Goal: Task Accomplishment & Management: Use online tool/utility

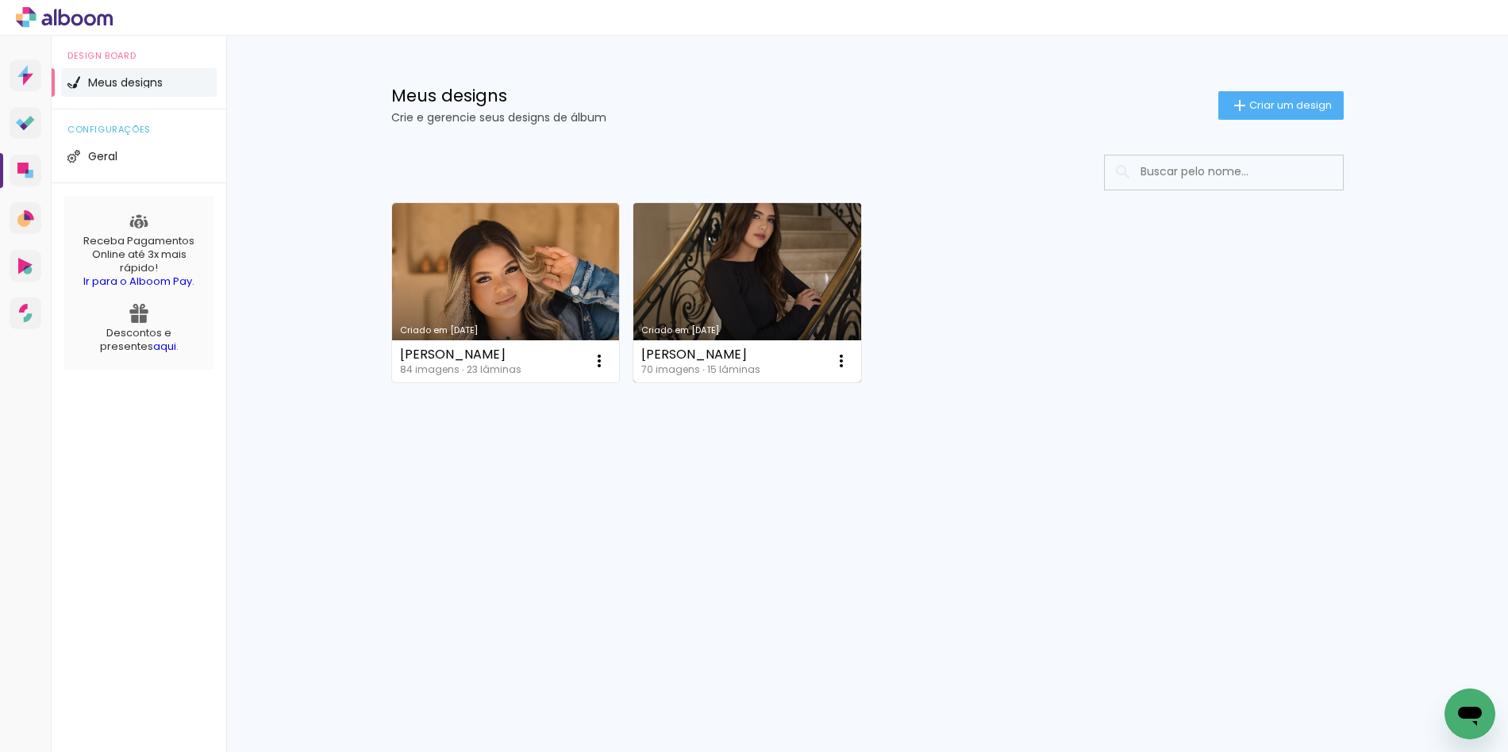
click at [767, 290] on link "Criado em 19/09/25" at bounding box center [747, 292] width 228 height 179
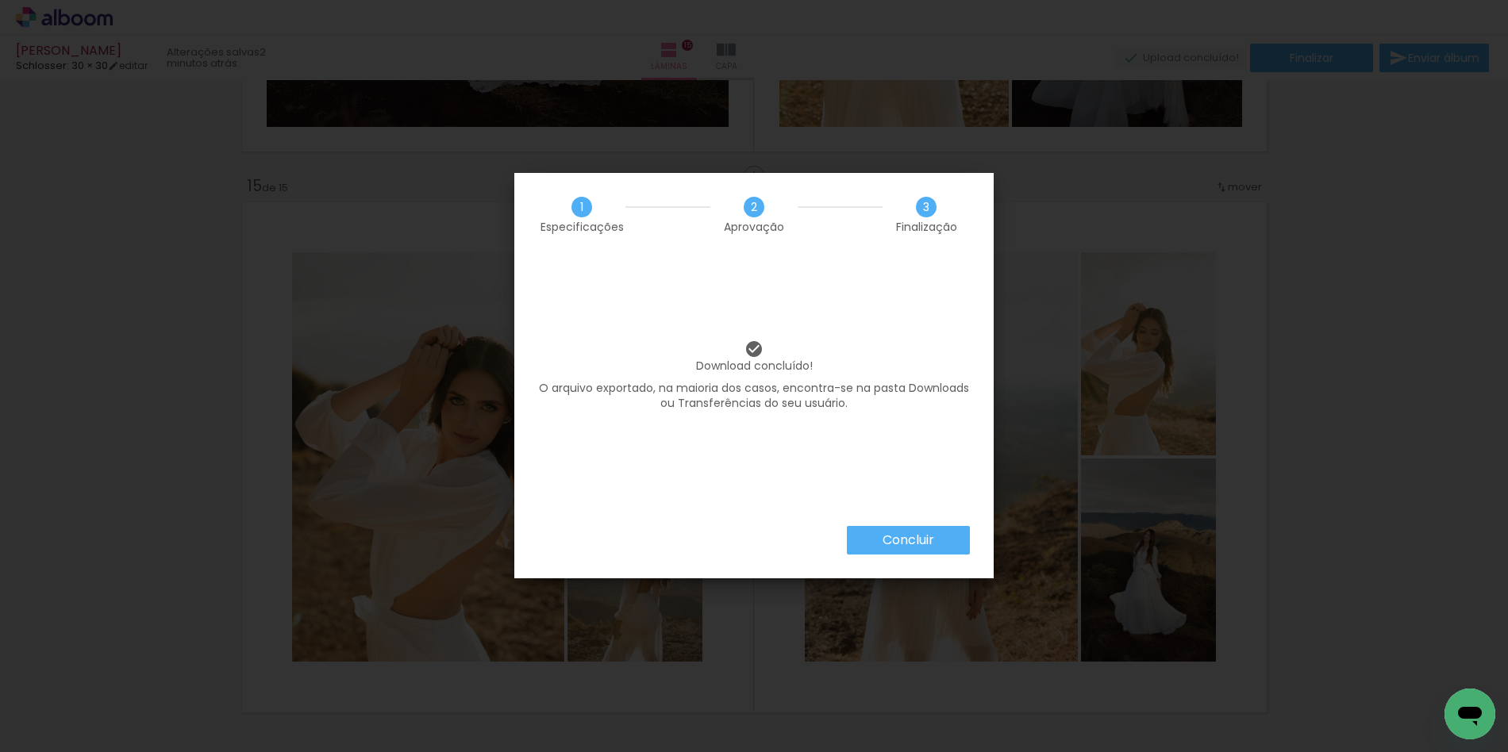
click at [0, 0] on slot "Concluir" at bounding box center [0, 0] width 0 height 0
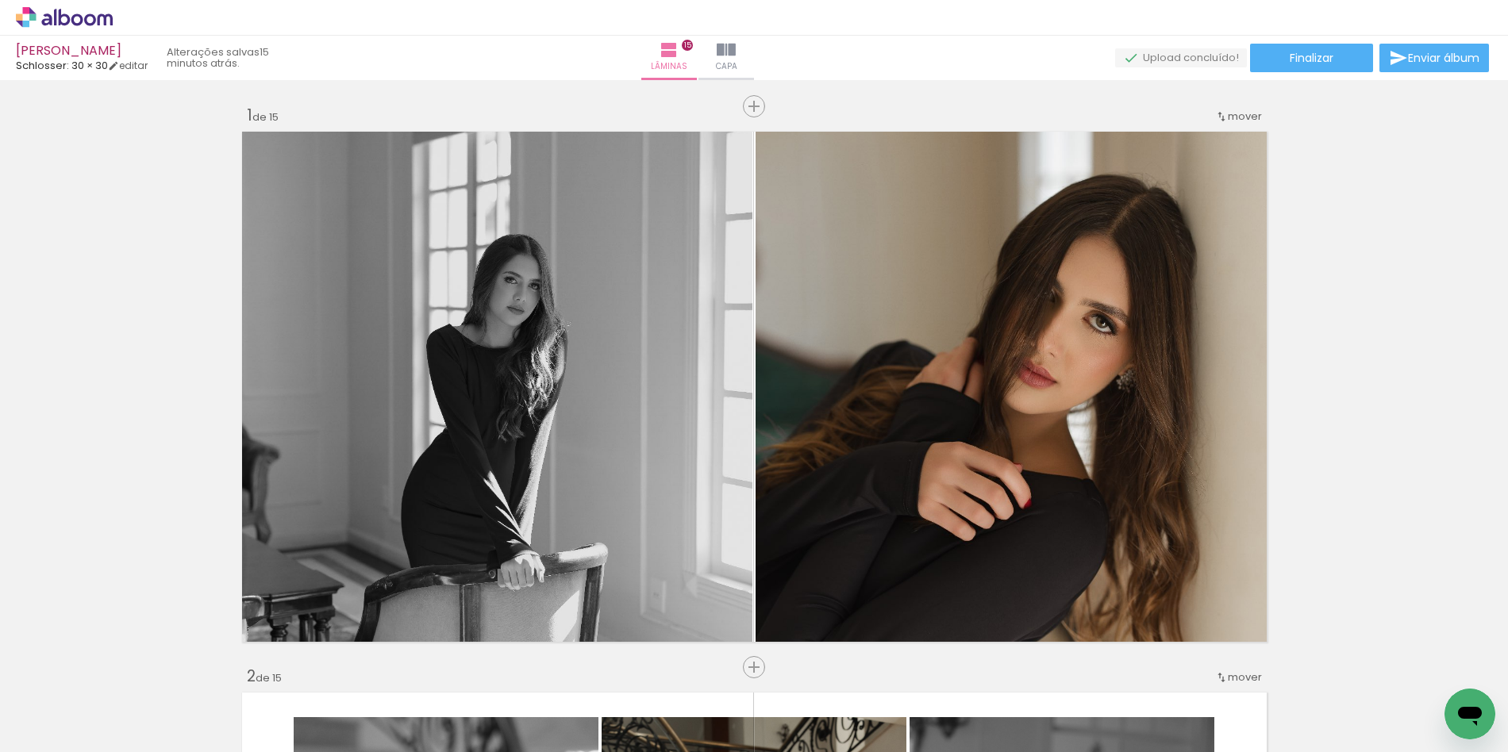
scroll to position [7784, 0]
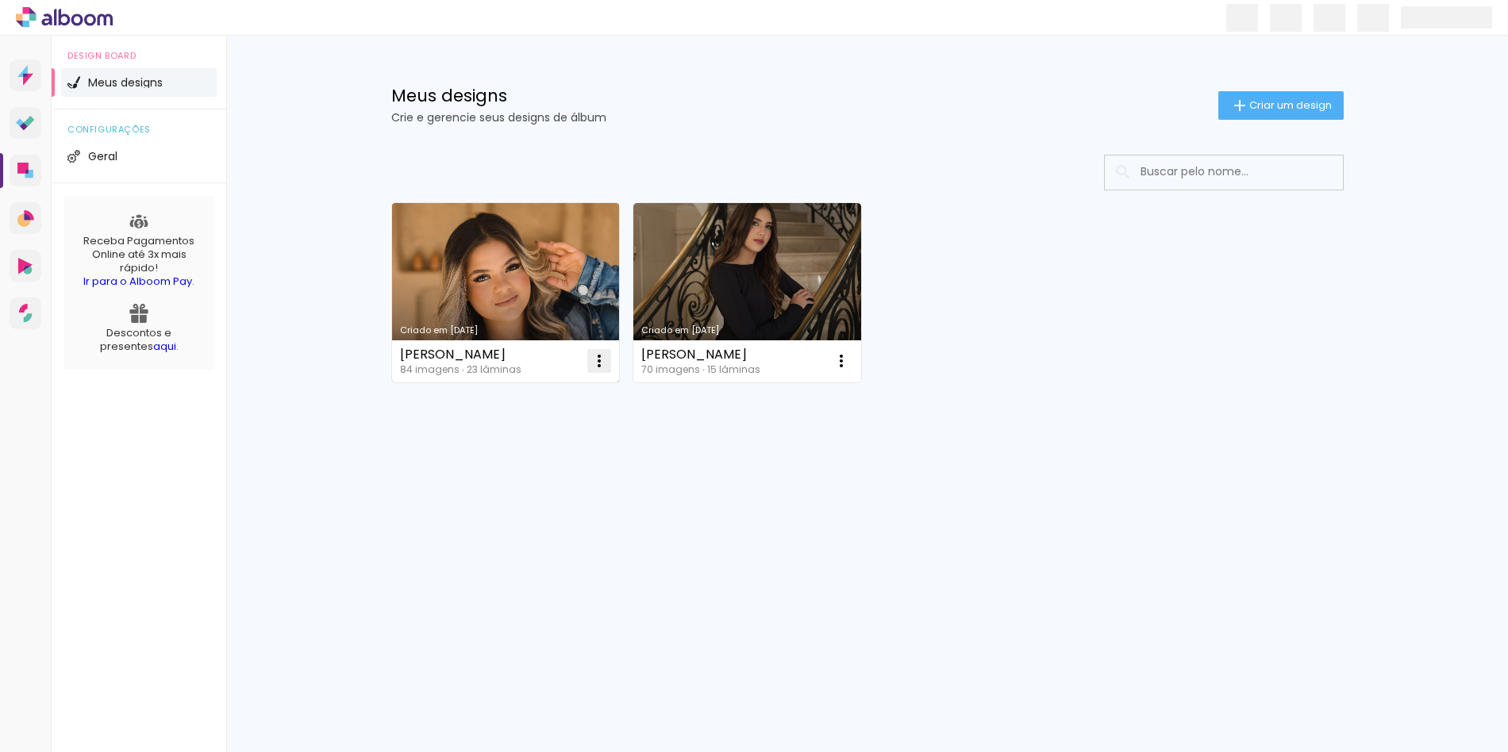
click at [599, 353] on iron-icon at bounding box center [599, 361] width 19 height 19
click at [486, 322] on link "Criado em [DATE]" at bounding box center [506, 292] width 228 height 179
